Goal: Use online tool/utility

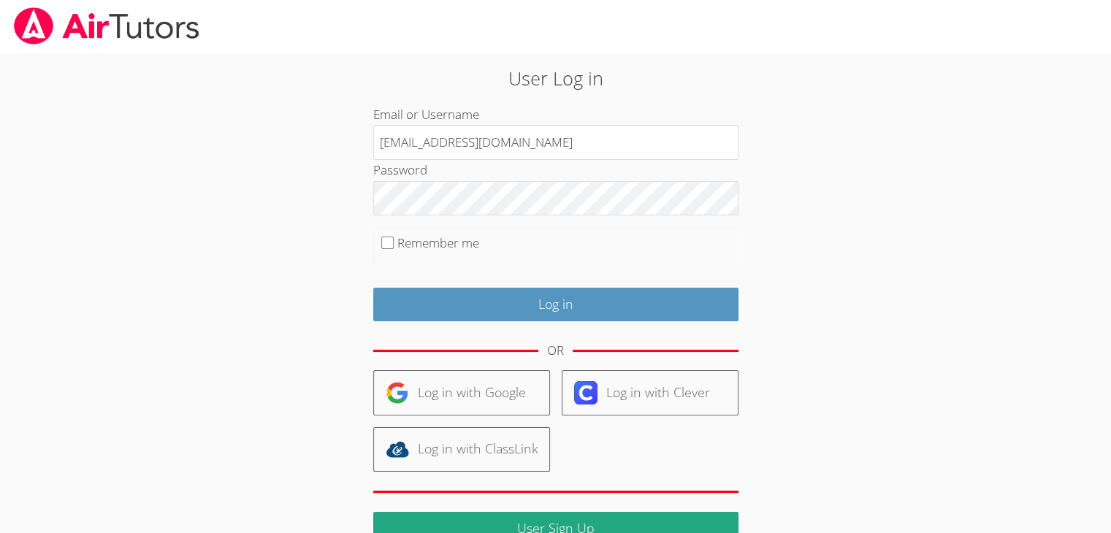
type input "[EMAIL_ADDRESS][DOMAIN_NAME]"
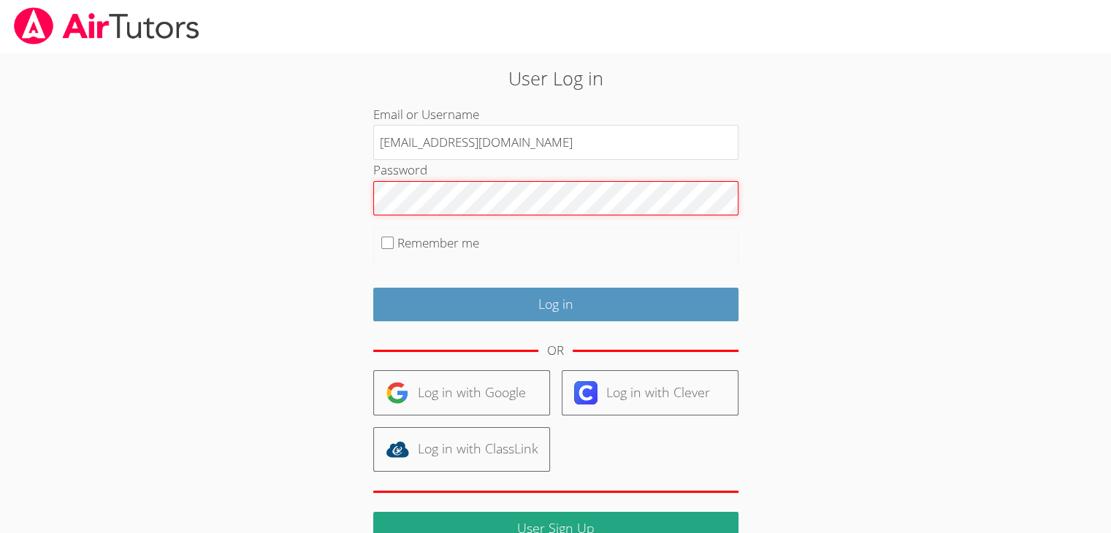
click at [373, 288] on input "Log in" at bounding box center [555, 305] width 365 height 34
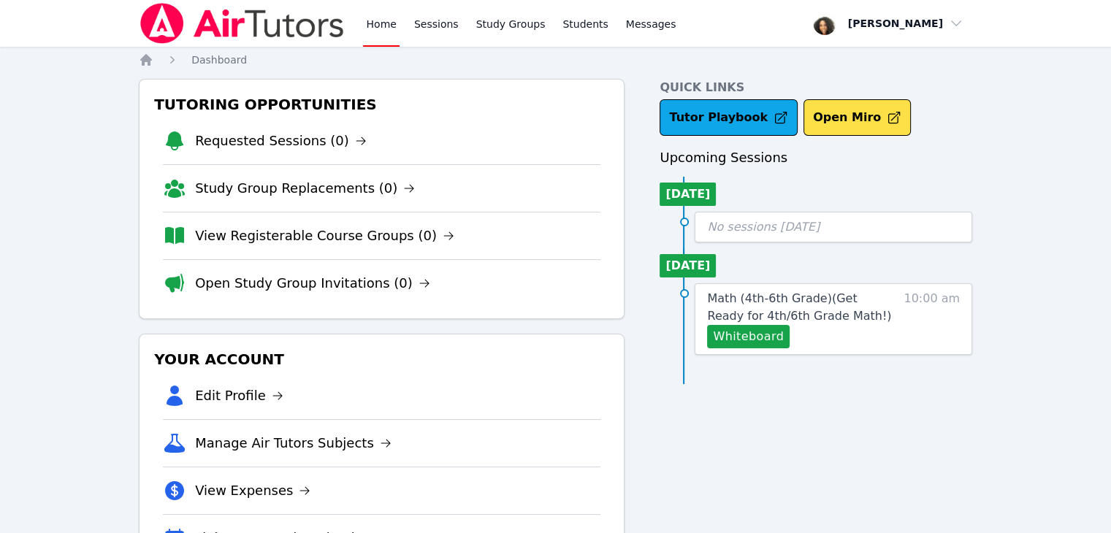
click at [1003, 187] on div "Home Sessions Study Groups Students Messages Open user menu [PERSON_NAME] Open …" at bounding box center [555, 301] width 1111 height 603
click at [812, 158] on h3 "Upcoming Sessions" at bounding box center [816, 158] width 313 height 20
click at [751, 334] on button "Whiteboard" at bounding box center [748, 336] width 83 height 23
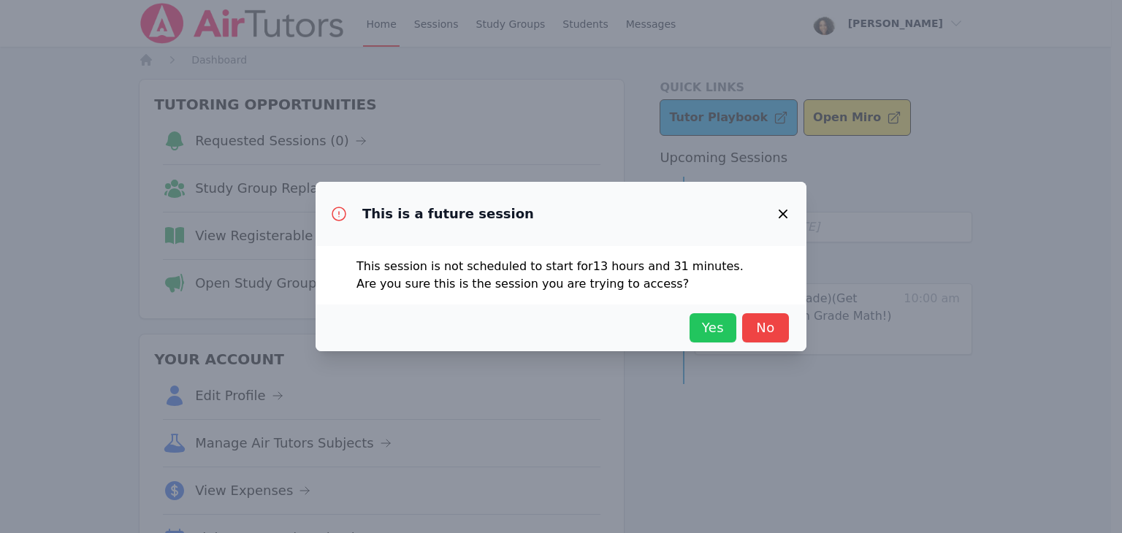
click at [698, 328] on span "Yes" at bounding box center [713, 328] width 32 height 20
